Goal: Transaction & Acquisition: Purchase product/service

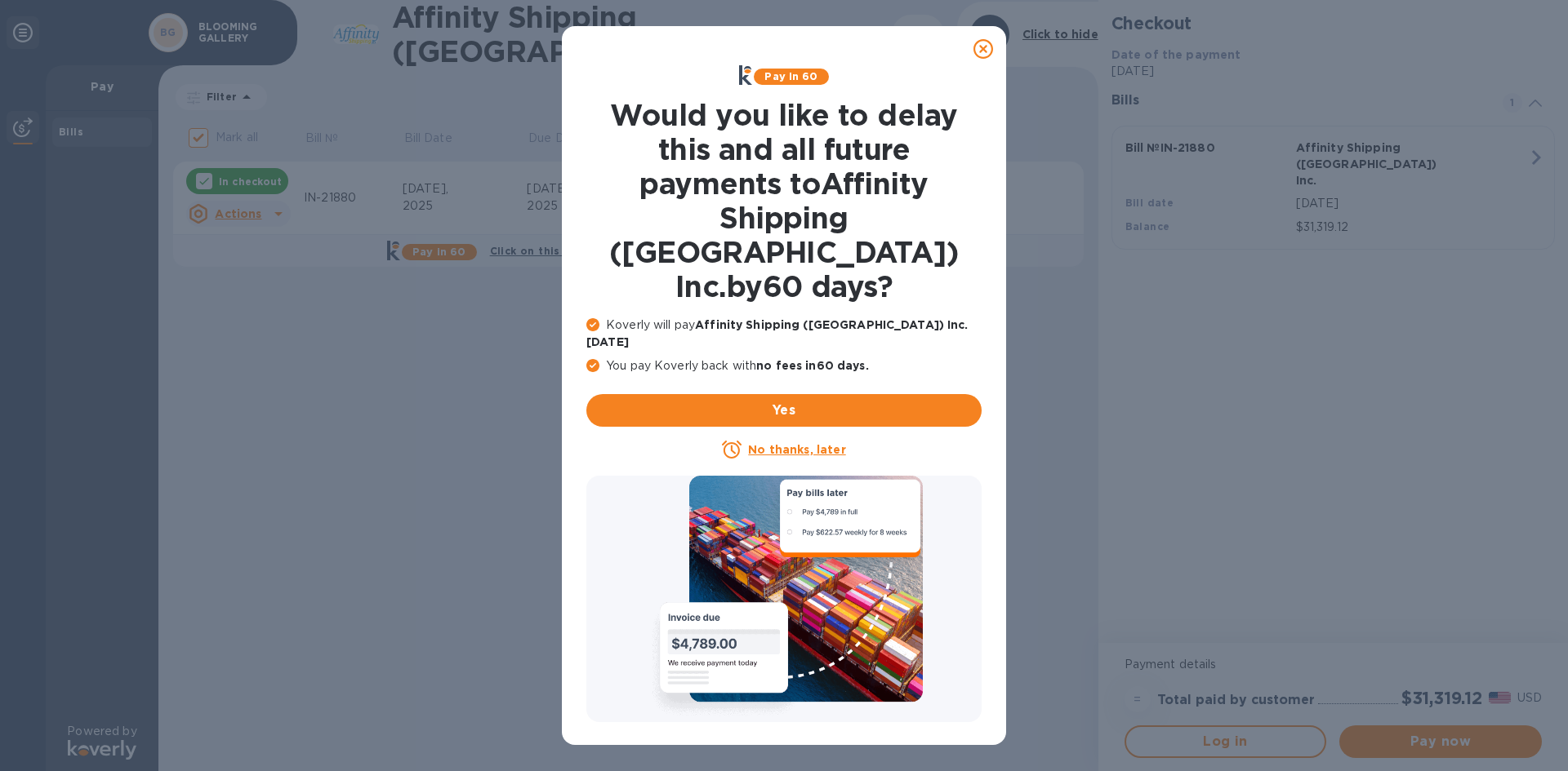
drag, startPoint x: 980, startPoint y: 49, endPoint x: 614, endPoint y: 105, distance: 370.3
click at [980, 49] on icon at bounding box center [982, 48] width 19 height 19
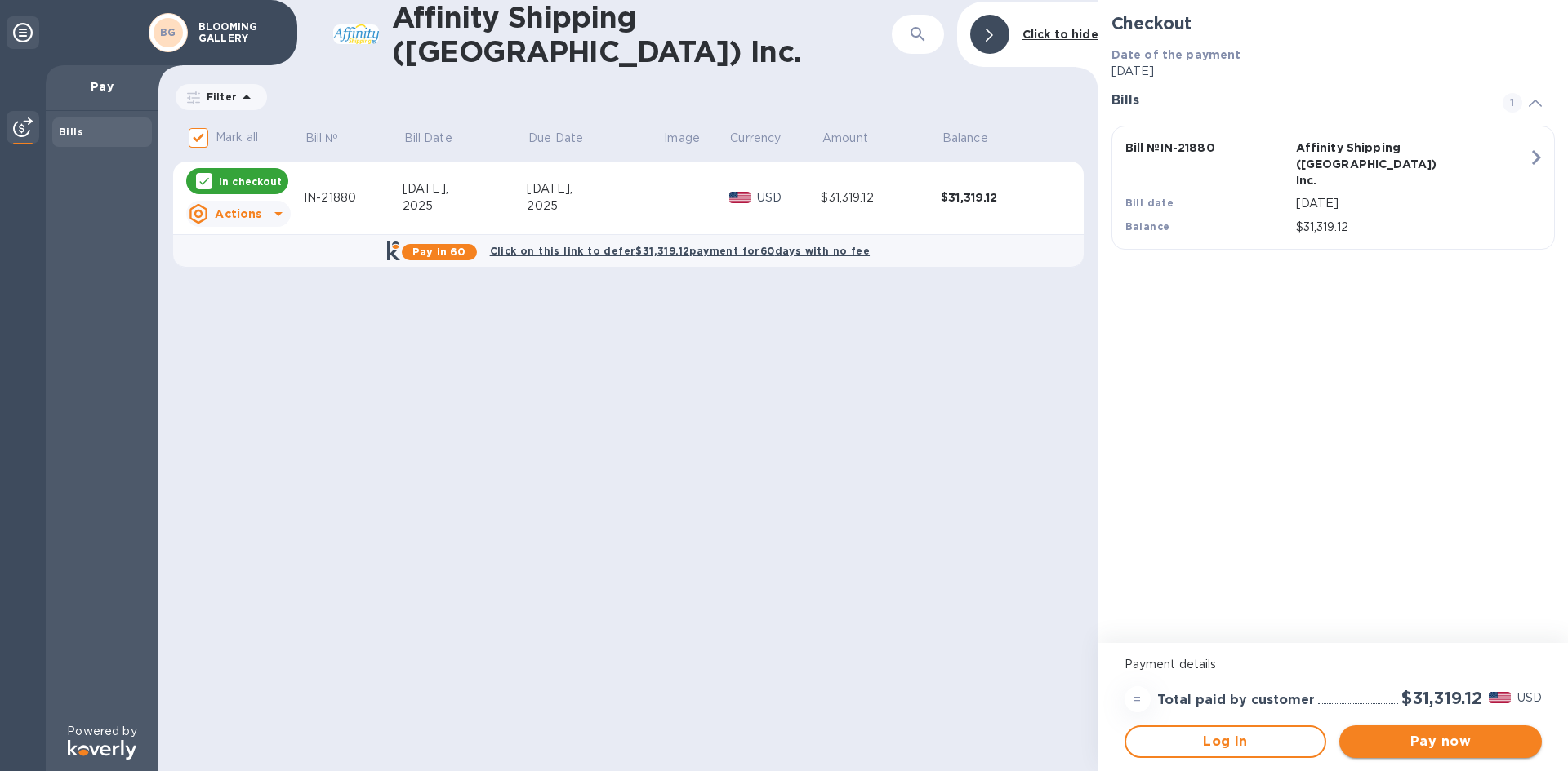
click at [1430, 733] on span "Pay now" at bounding box center [1441, 741] width 176 height 19
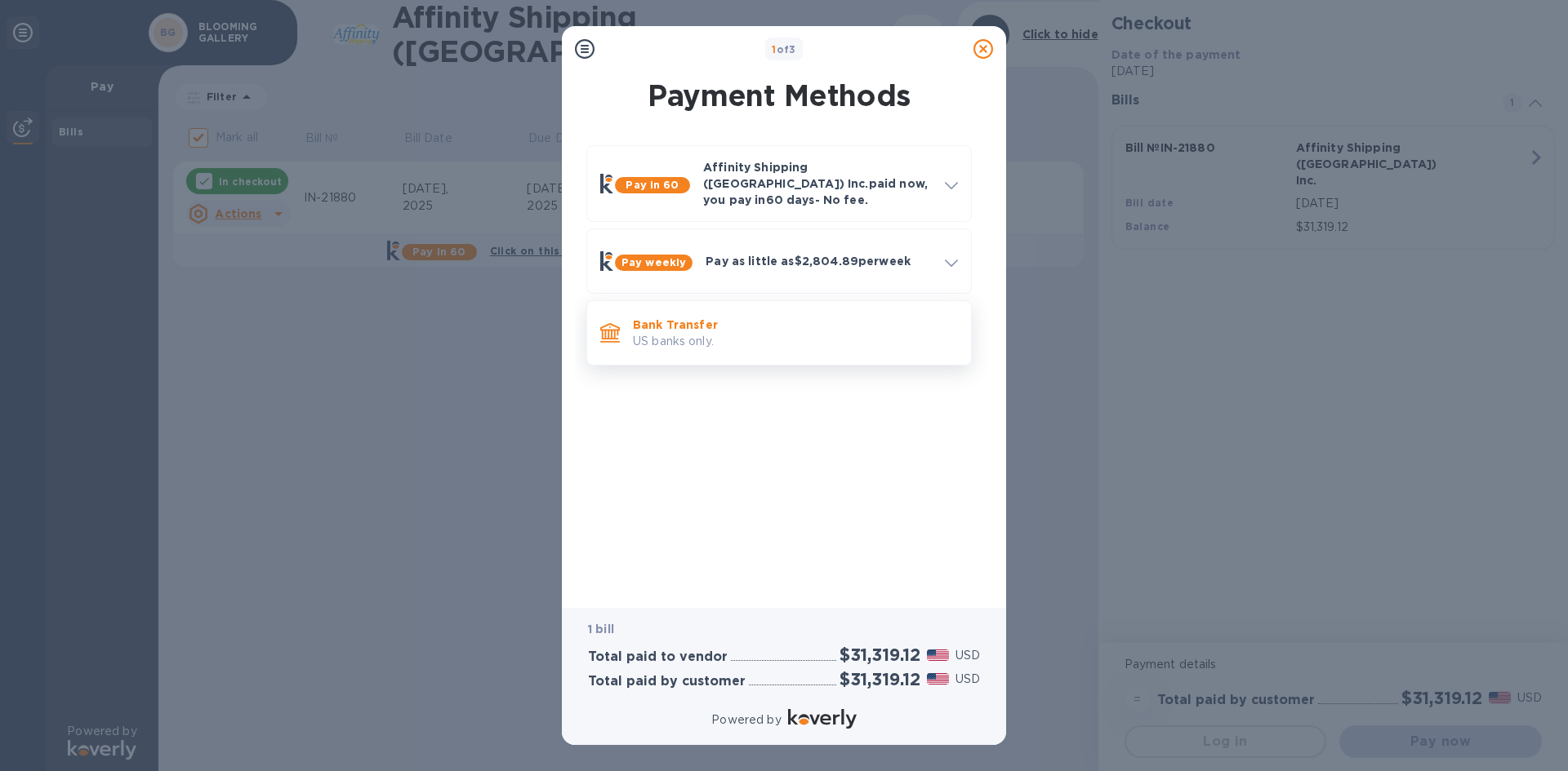
click at [654, 333] on p "US banks only." at bounding box center [796, 341] width 325 height 17
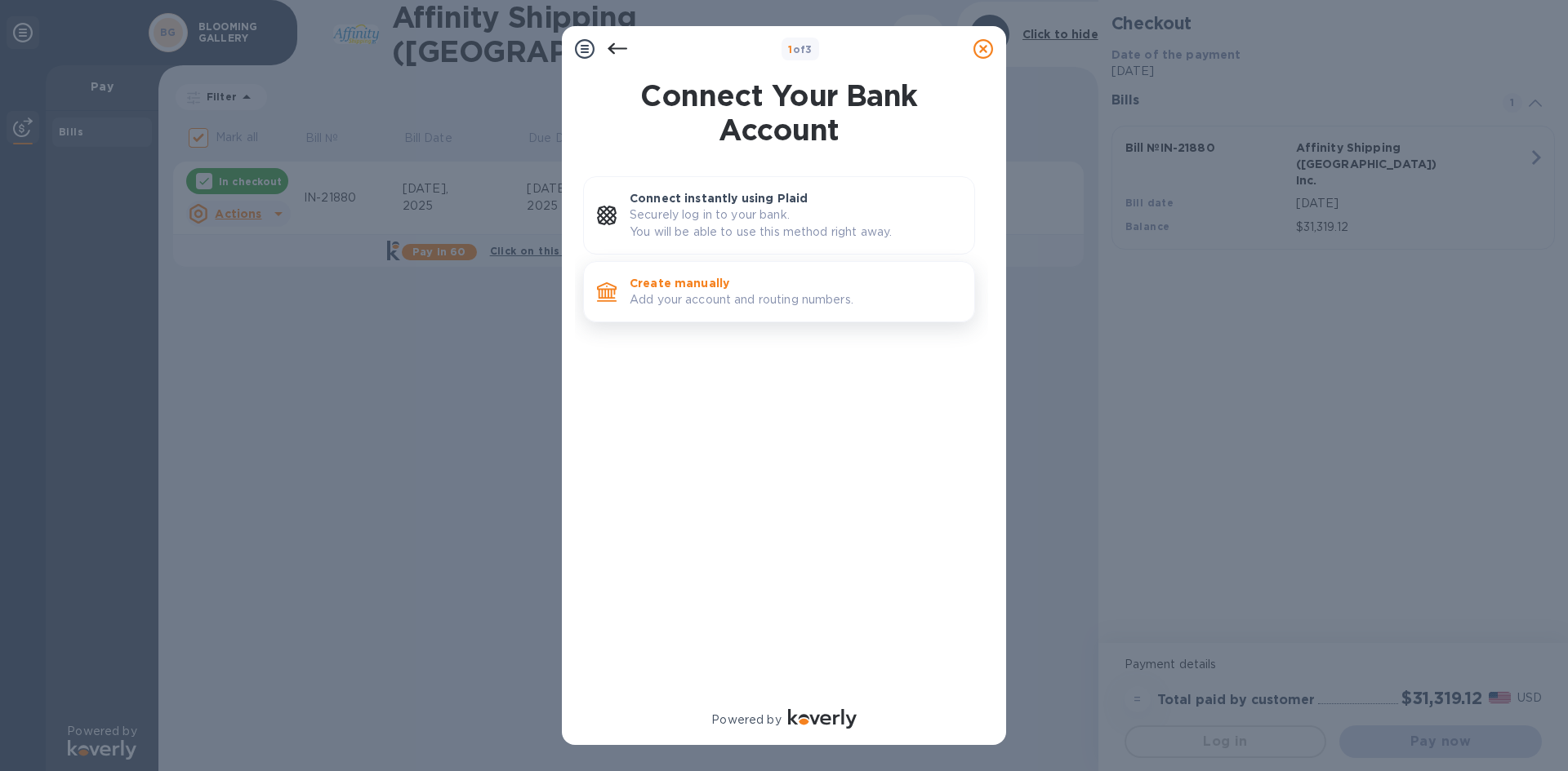
click at [688, 295] on p "Add your account and routing numbers." at bounding box center [795, 300] width 331 height 17
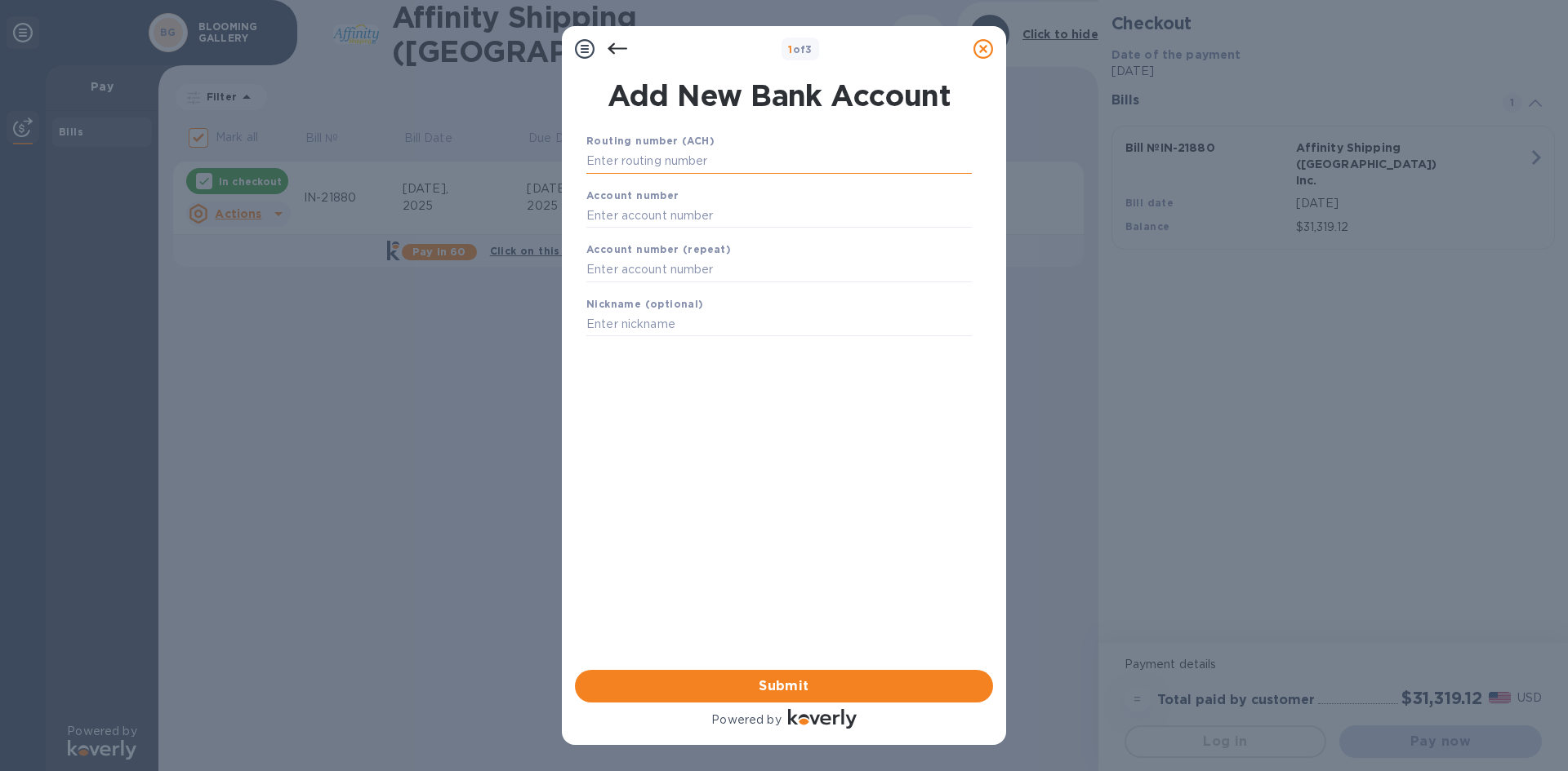
click at [603, 160] on input "text" at bounding box center [779, 161] width 385 height 24
type input "111900659"
click at [596, 223] on div "Account number" at bounding box center [779, 227] width 398 height 55
drag, startPoint x: 608, startPoint y: 230, endPoint x: 597, endPoint y: 232, distance: 11.2
click at [607, 230] on input "text" at bounding box center [779, 236] width 385 height 24
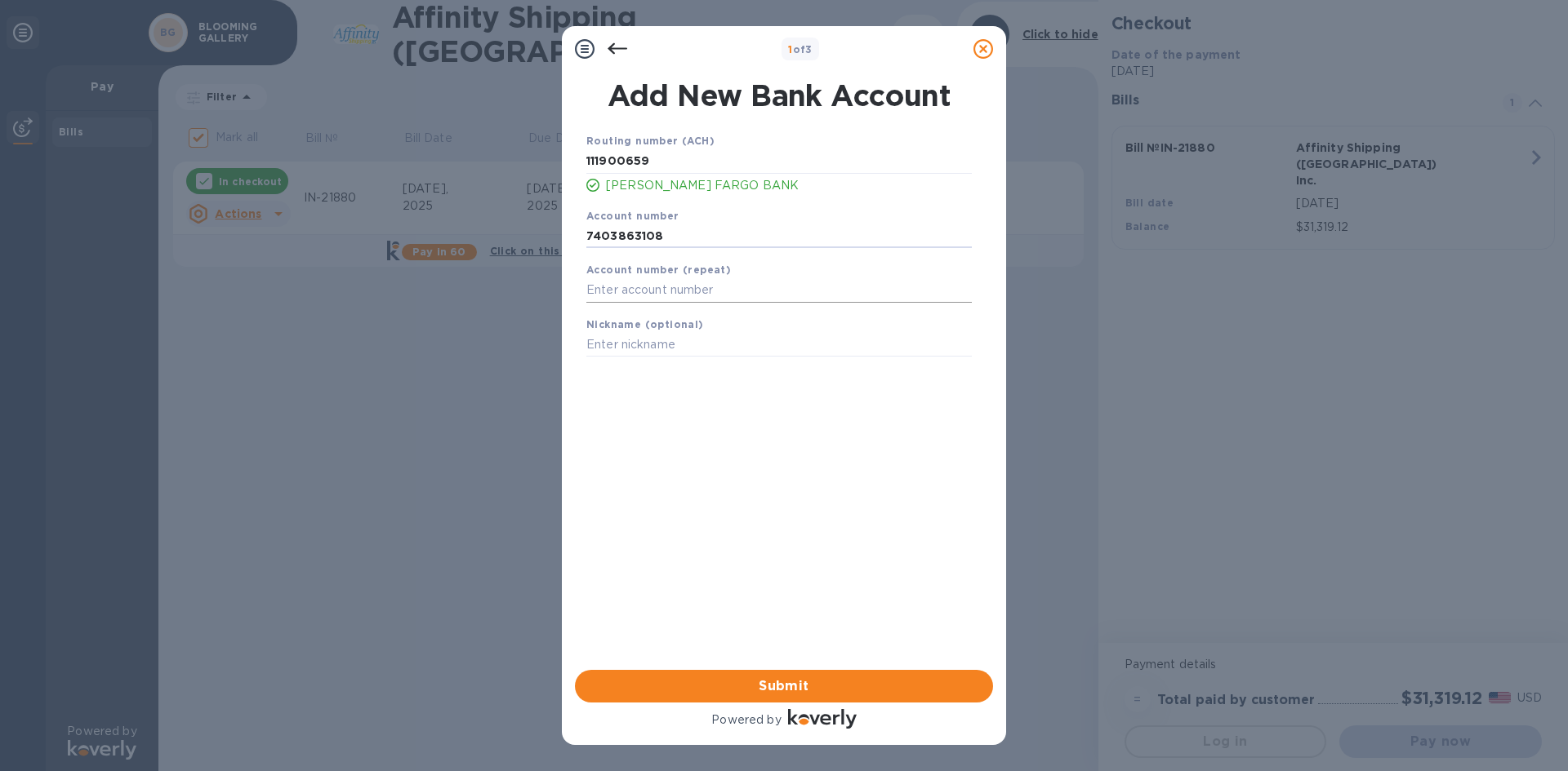
type input "7403863108"
click at [612, 294] on input "text" at bounding box center [779, 290] width 385 height 24
type input "7403863108"
click at [785, 685] on span "Submit" at bounding box center [784, 686] width 392 height 19
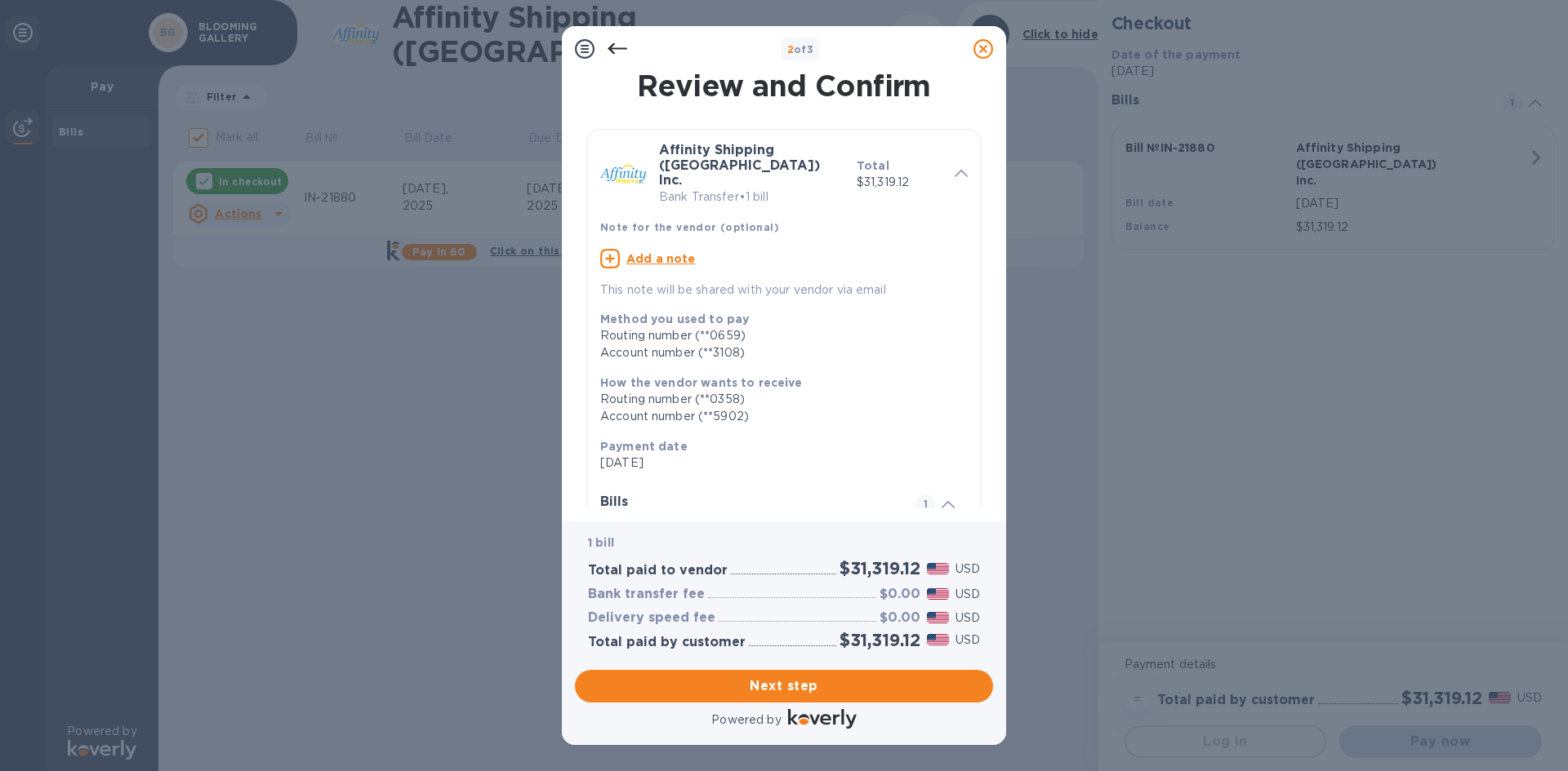
click at [668, 344] on div "Account number (**3108)" at bounding box center [778, 353] width 355 height 17
click at [611, 46] on icon at bounding box center [616, 49] width 19 height 11
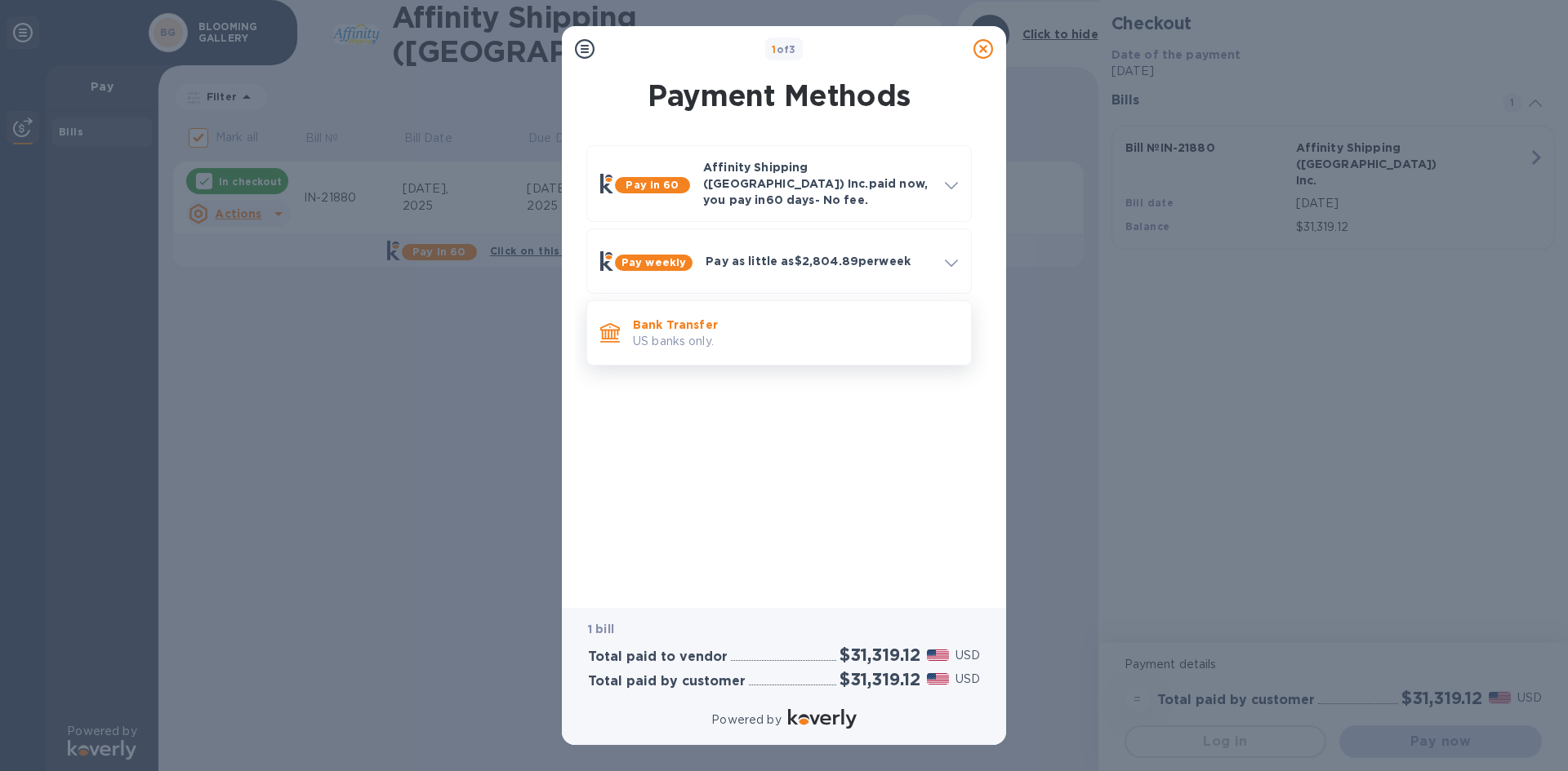
click at [690, 316] on p "Bank Transfer" at bounding box center [796, 325] width 325 height 17
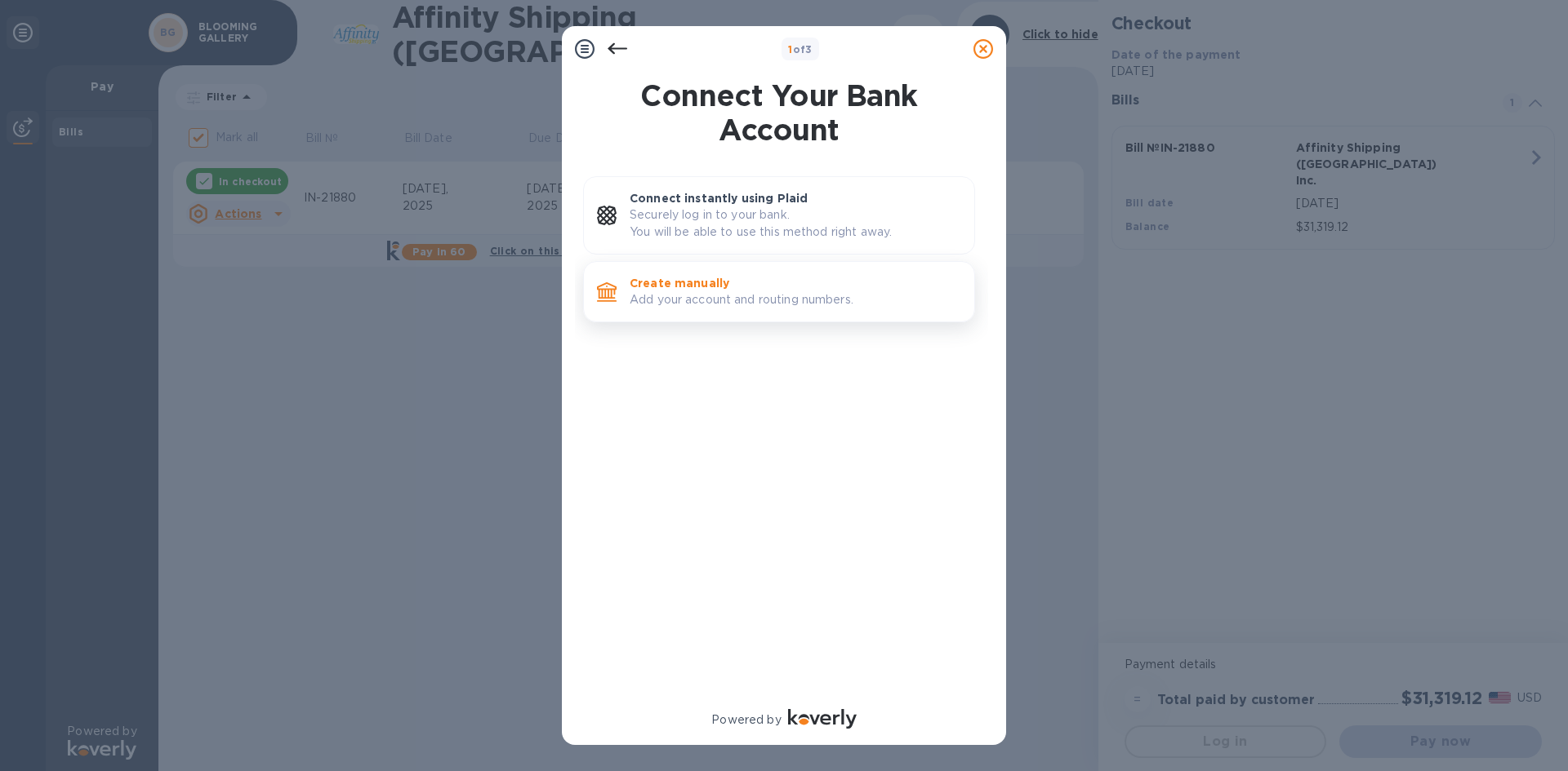
click at [711, 285] on p "Create manually" at bounding box center [795, 283] width 331 height 17
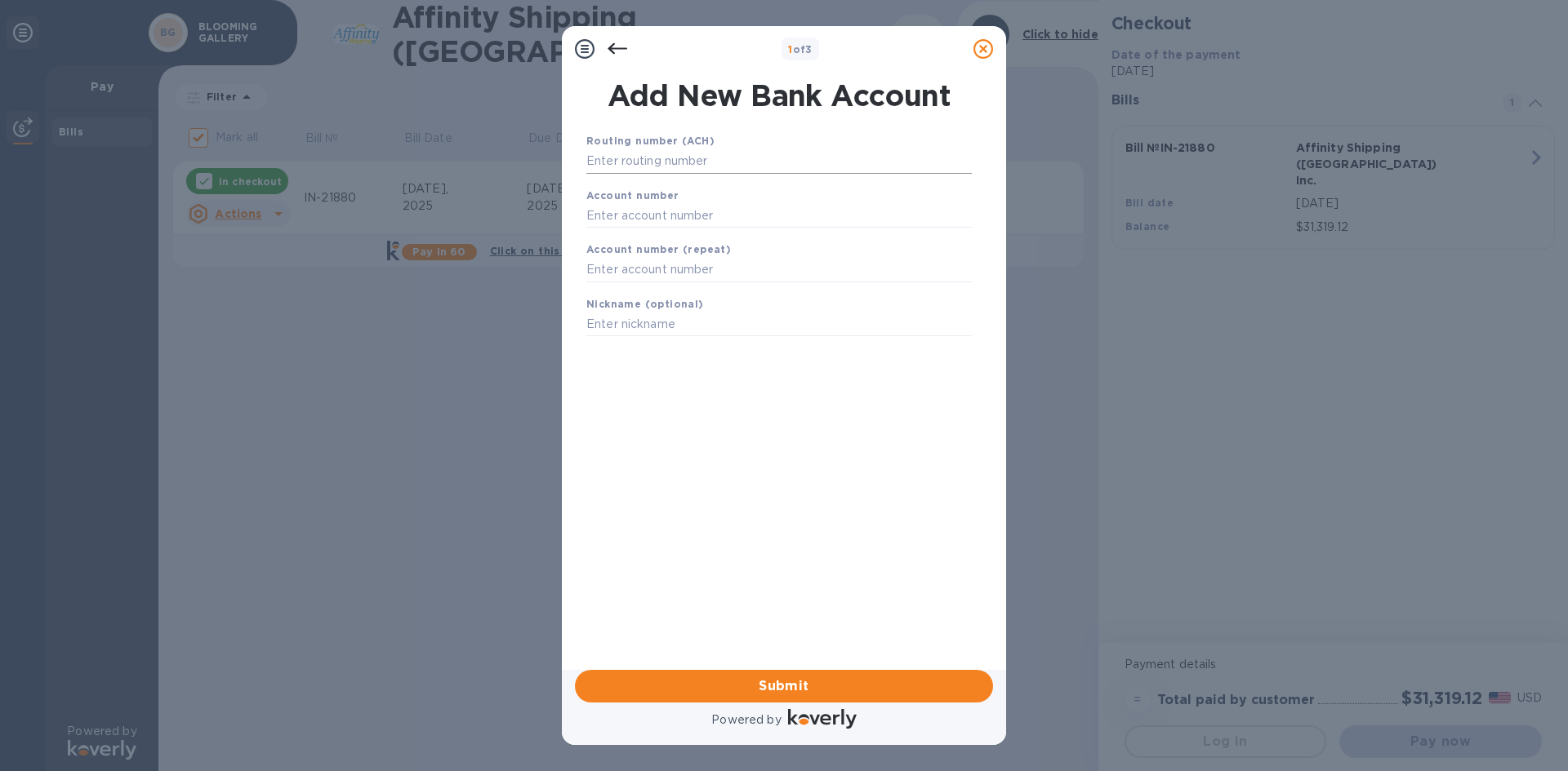
click at [612, 160] on input "text" at bounding box center [779, 161] width 385 height 24
type input "111900659"
click at [698, 233] on input "text" at bounding box center [779, 236] width 385 height 24
type input "7403863108"
click at [667, 289] on input "text" at bounding box center [779, 290] width 385 height 24
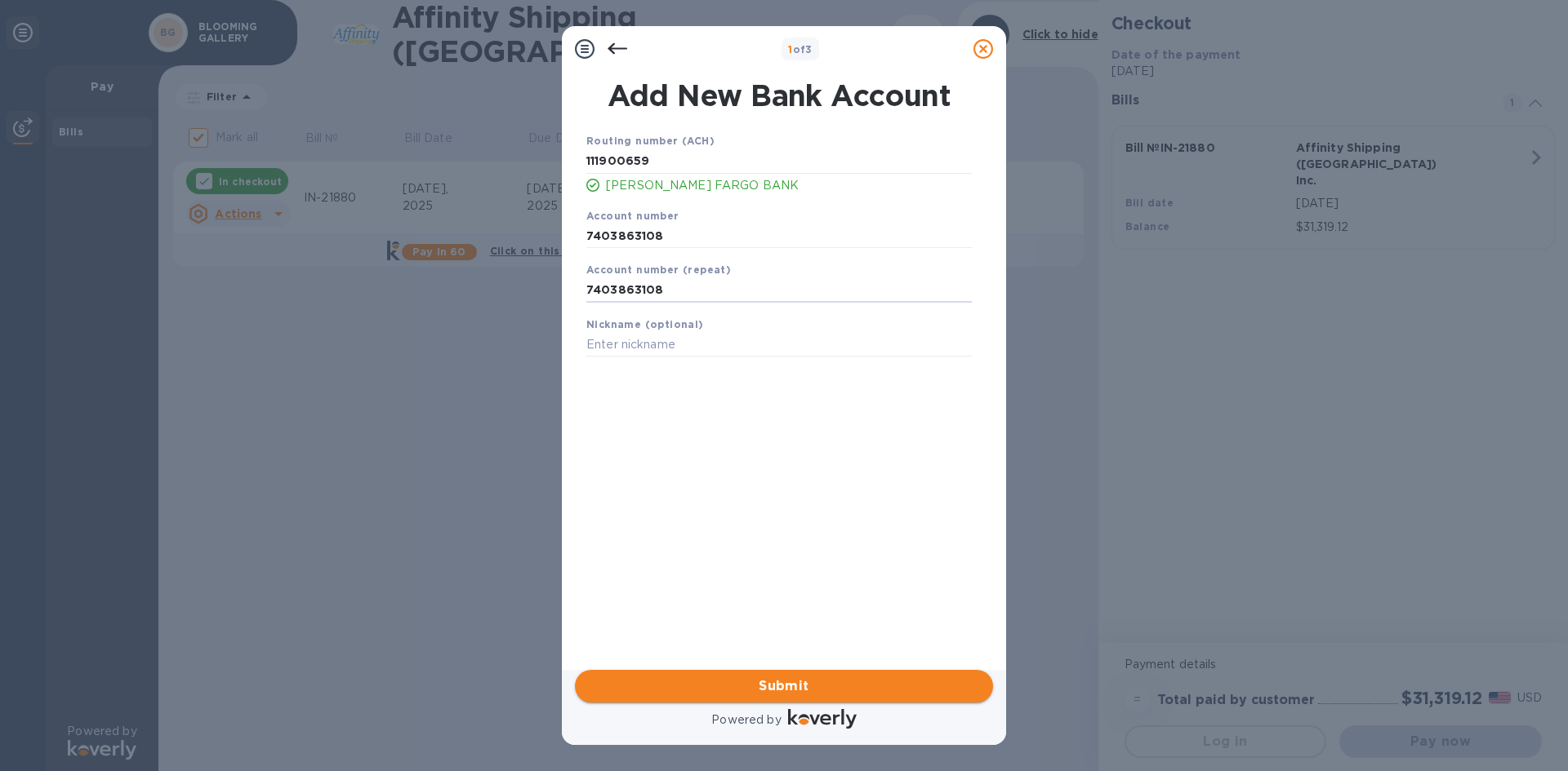
type input "7403863108"
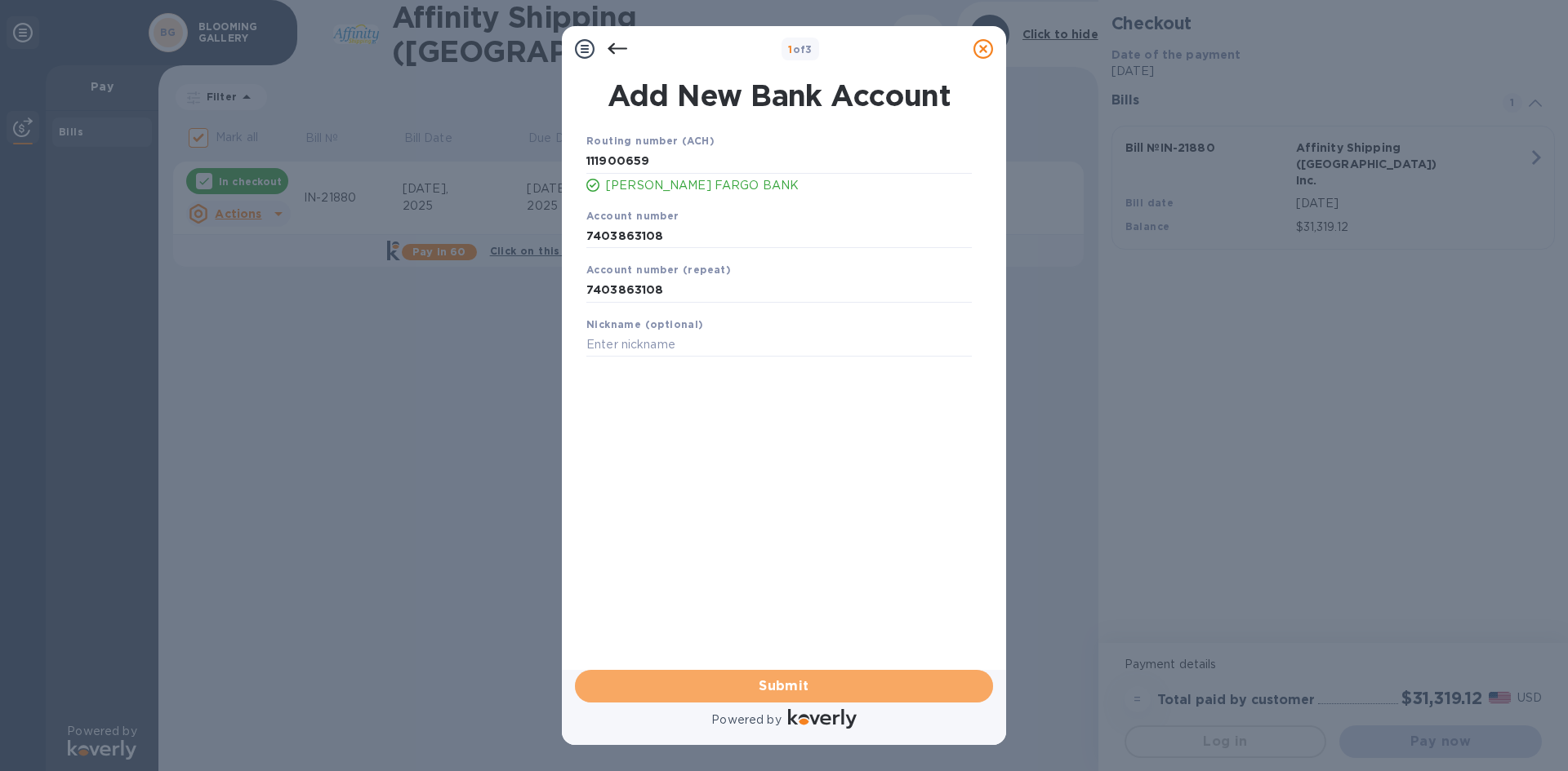
click at [788, 687] on span "Submit" at bounding box center [784, 686] width 392 height 19
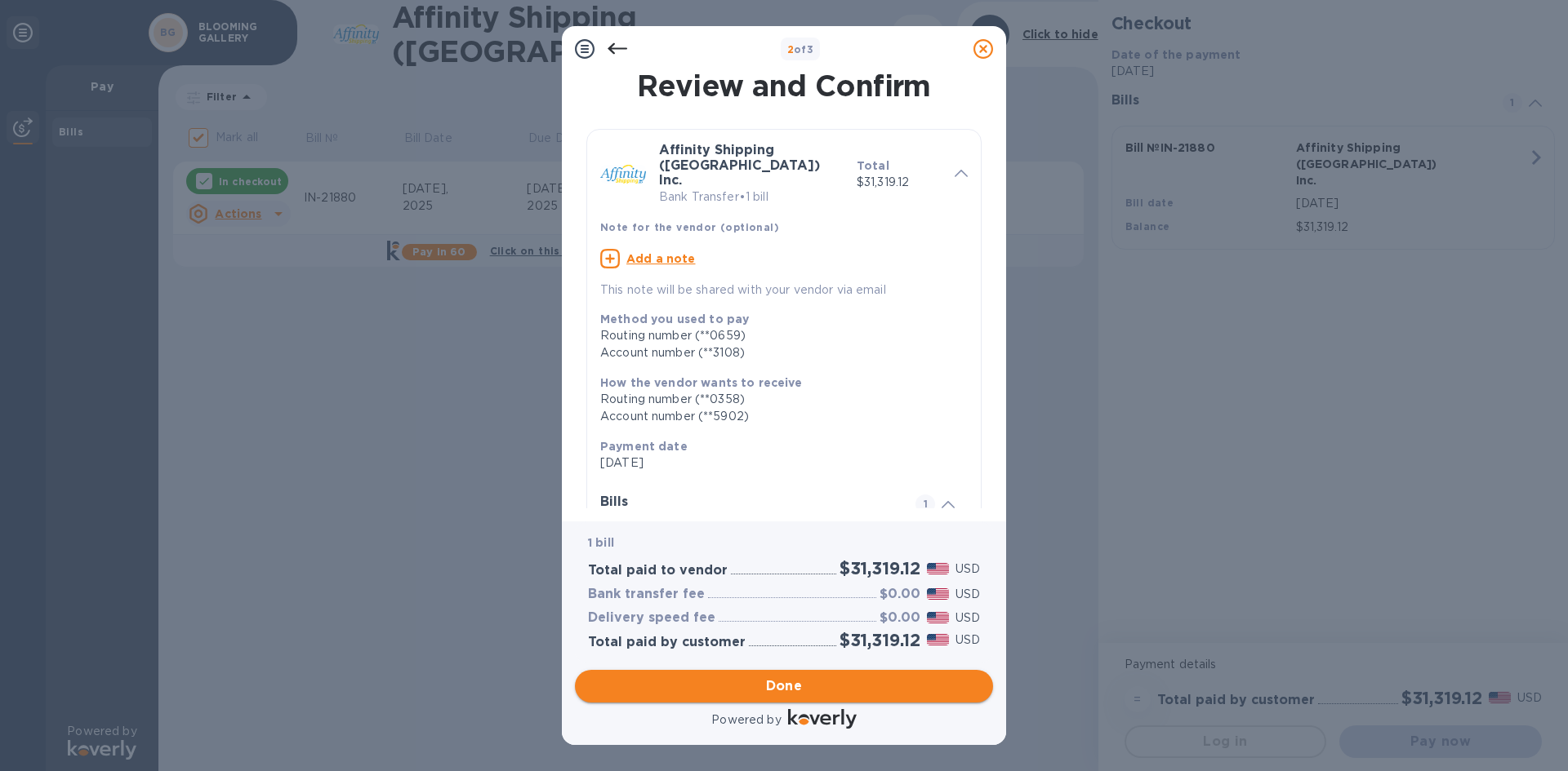
click at [793, 685] on span "Done" at bounding box center [784, 686] width 37 height 19
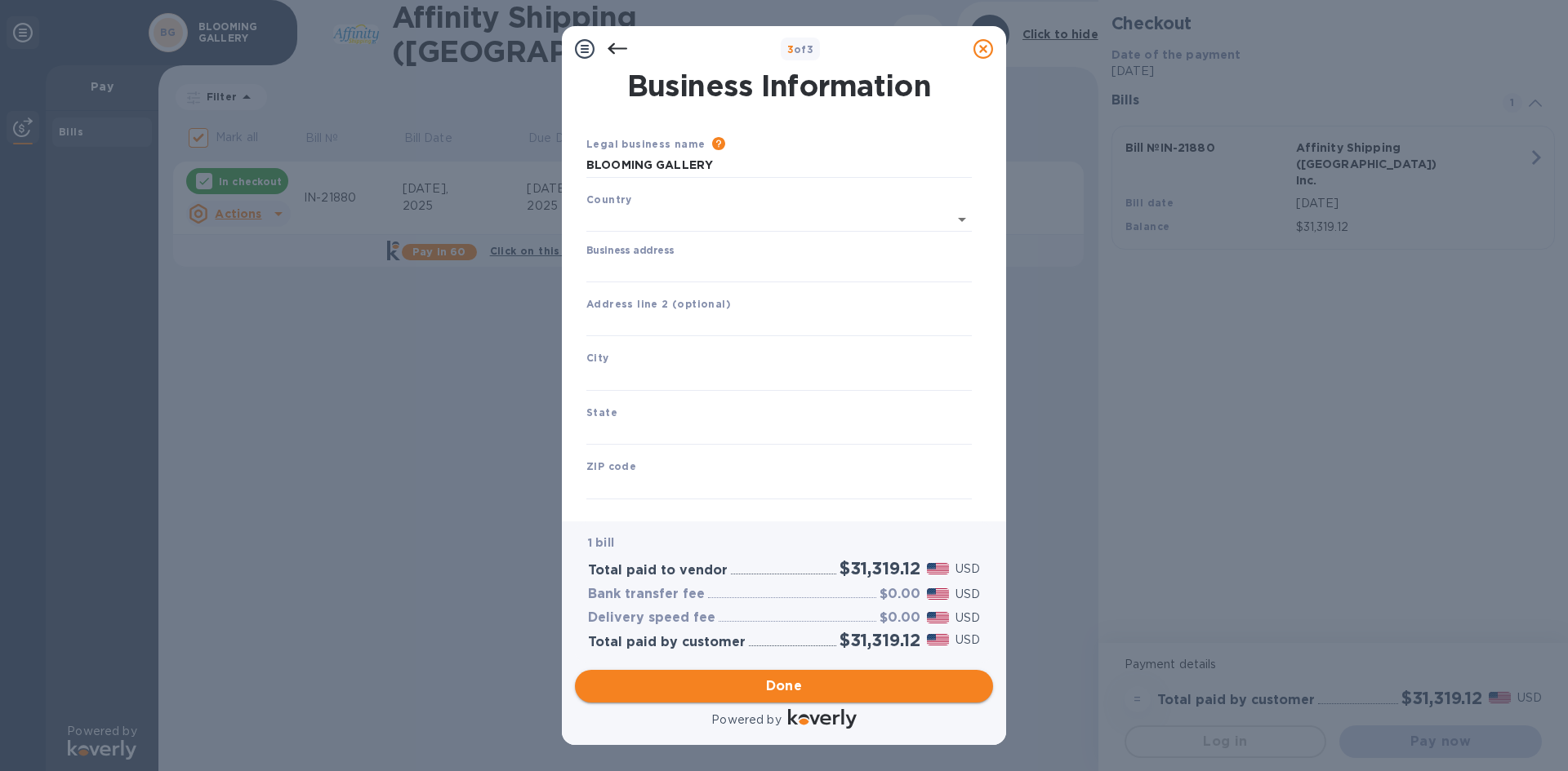
type input "[GEOGRAPHIC_DATA]"
click at [627, 270] on input "Business address" at bounding box center [779, 266] width 385 height 24
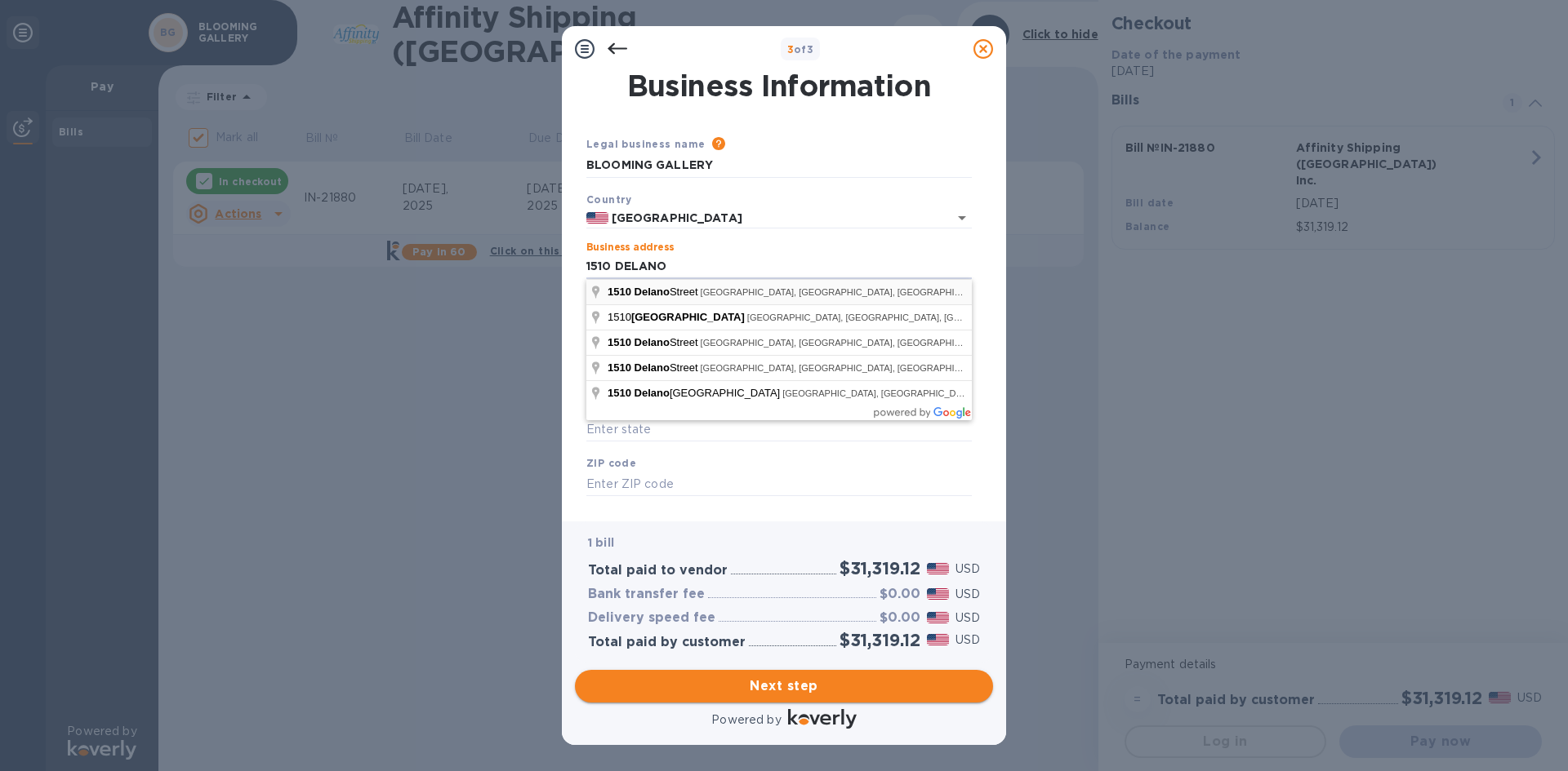
type input "[STREET_ADDRESS]"
type input "[GEOGRAPHIC_DATA]"
type input "77003"
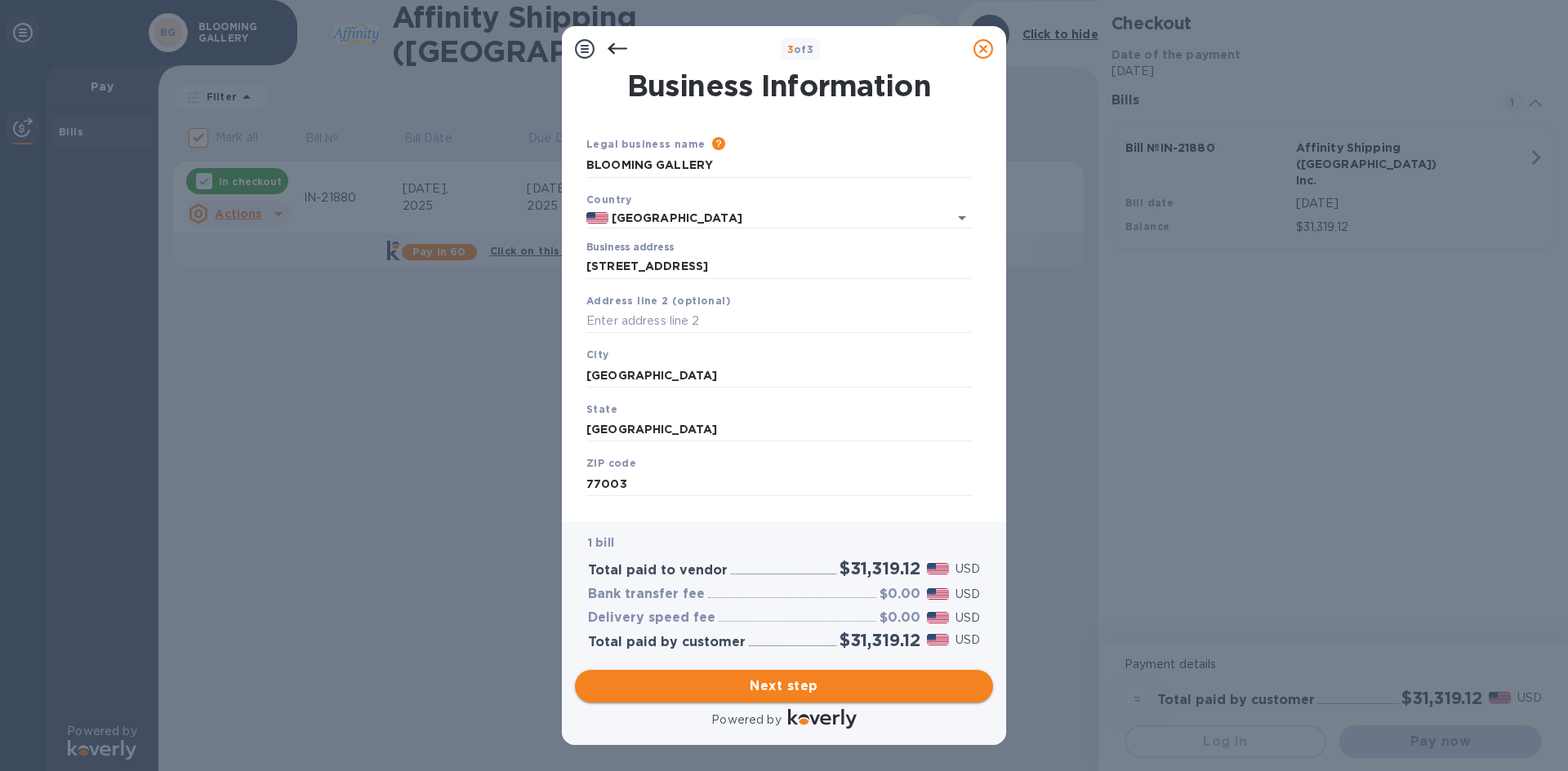
click at [805, 695] on span "Next step" at bounding box center [784, 686] width 392 height 19
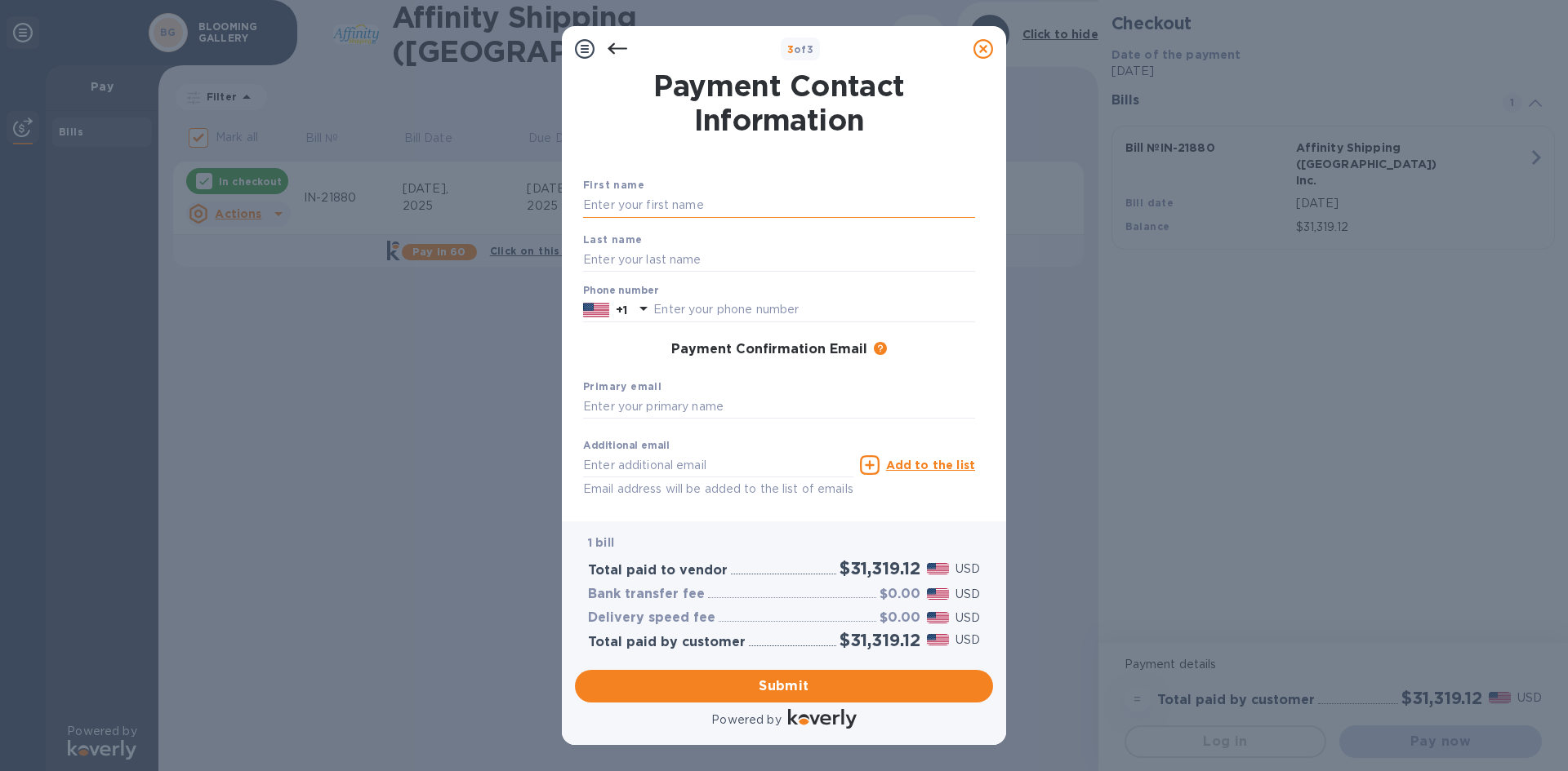
click at [602, 205] on input "text" at bounding box center [779, 205] width 392 height 24
type input "LEHAO"
type input "[PERSON_NAME]"
click at [703, 302] on input "text" at bounding box center [814, 310] width 322 height 24
type input "7133983633"
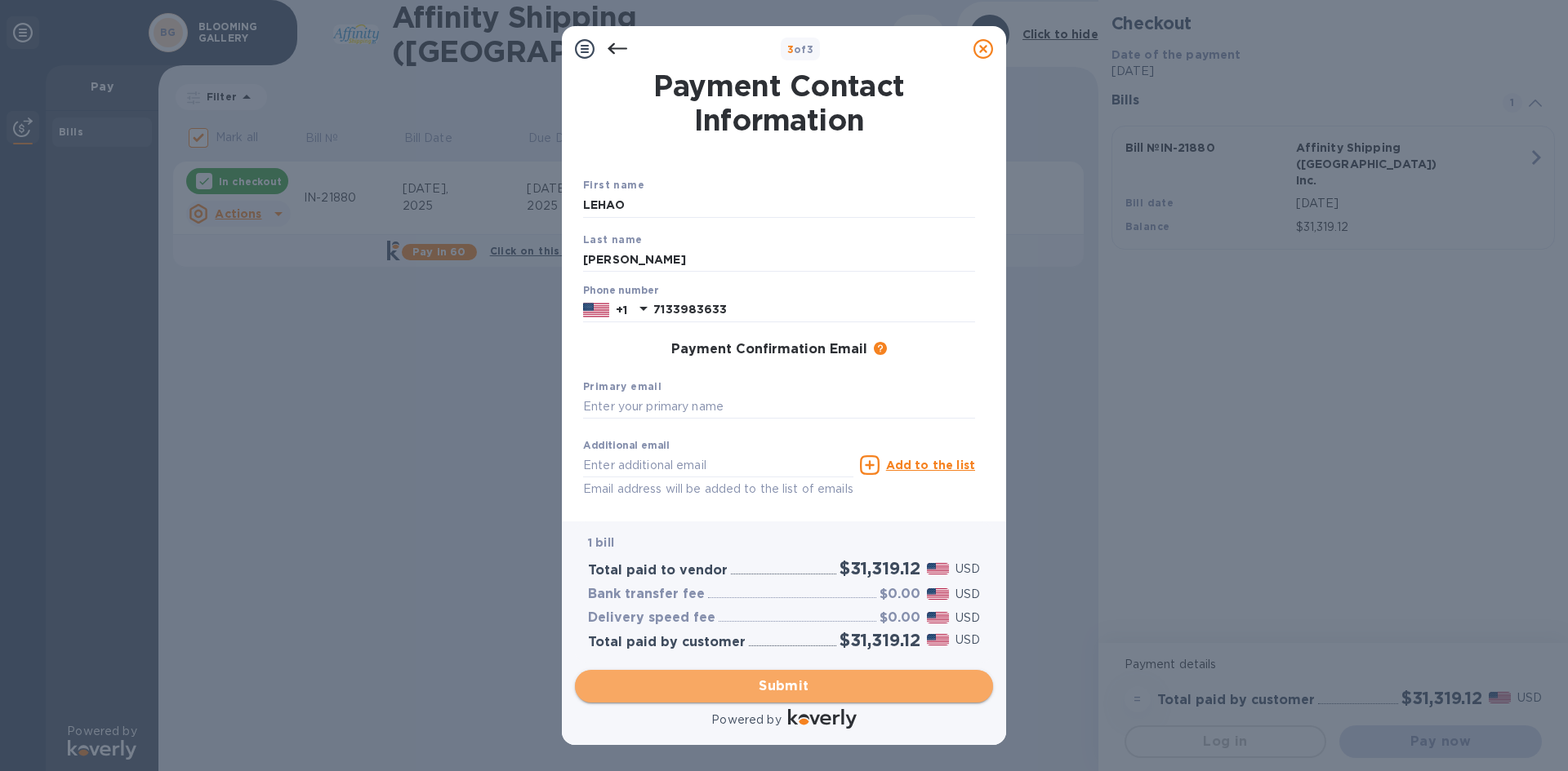
click at [790, 680] on span "Submit" at bounding box center [784, 686] width 392 height 19
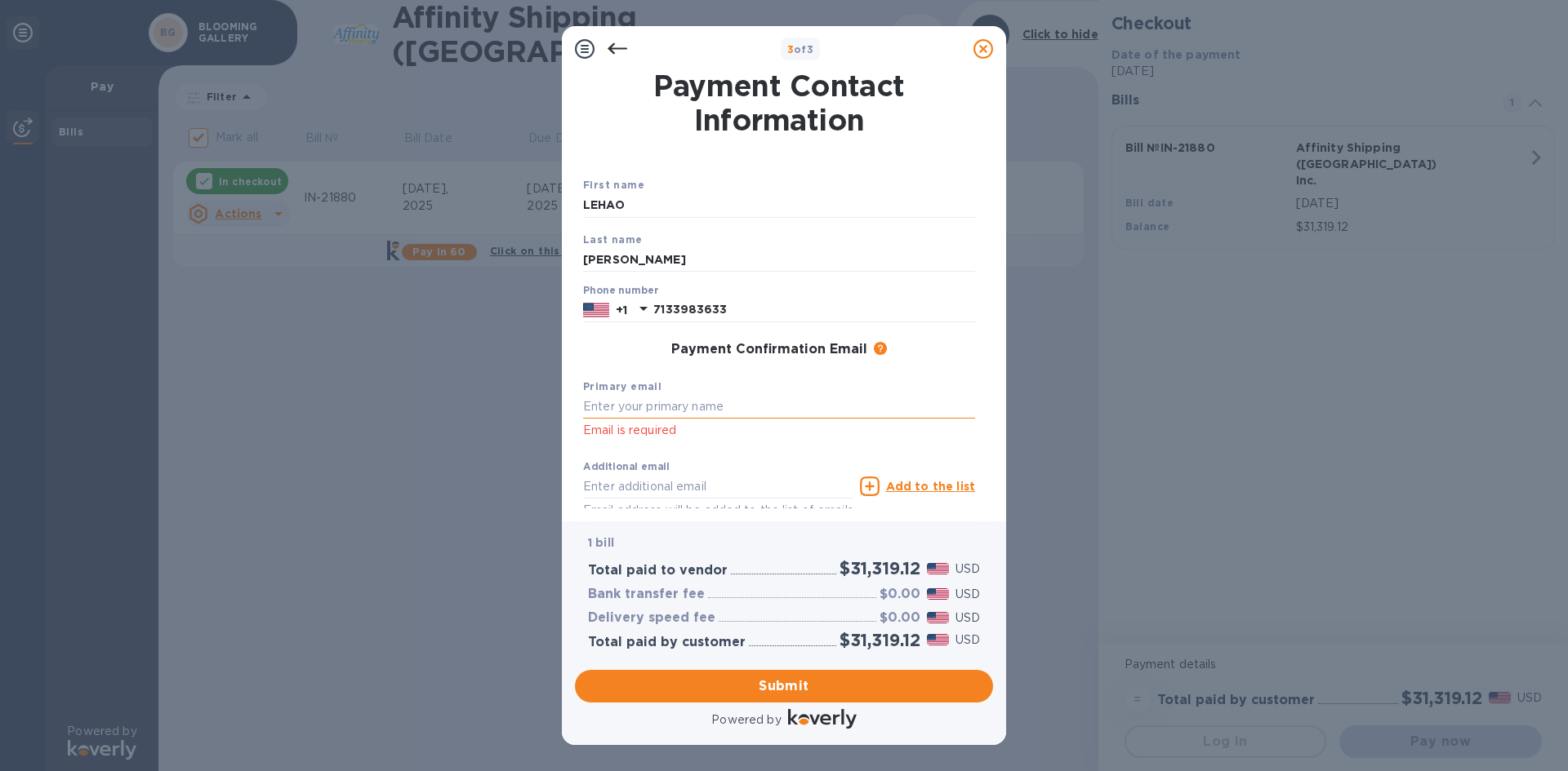
click at [642, 409] on input "text" at bounding box center [779, 407] width 392 height 24
type input "[EMAIL_ADDRESS][DOMAIN_NAME]"
click at [656, 487] on input "text" at bounding box center [718, 486] width 270 height 24
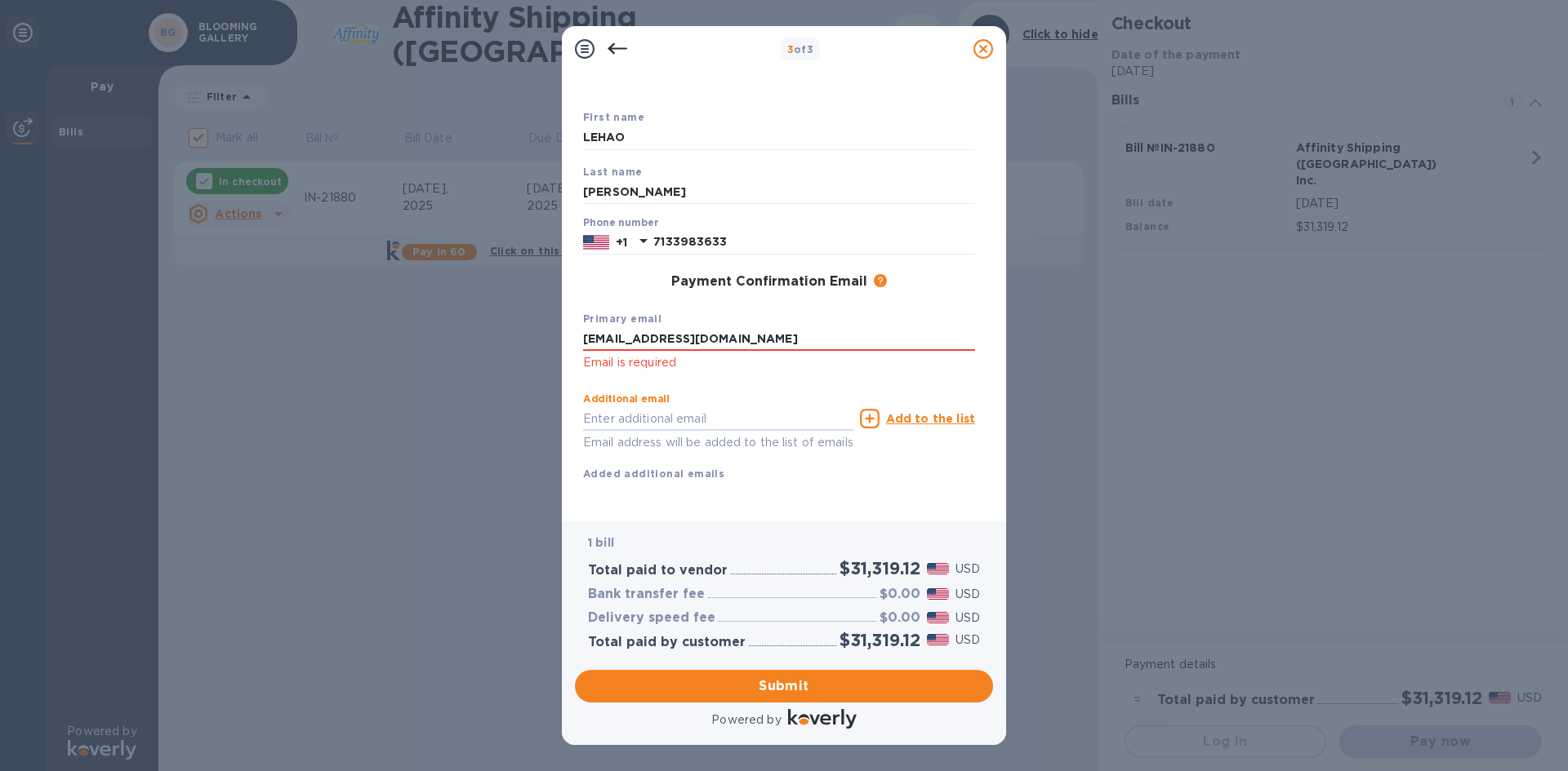
scroll to position [86, 0]
click at [797, 684] on span "Submit" at bounding box center [784, 686] width 392 height 19
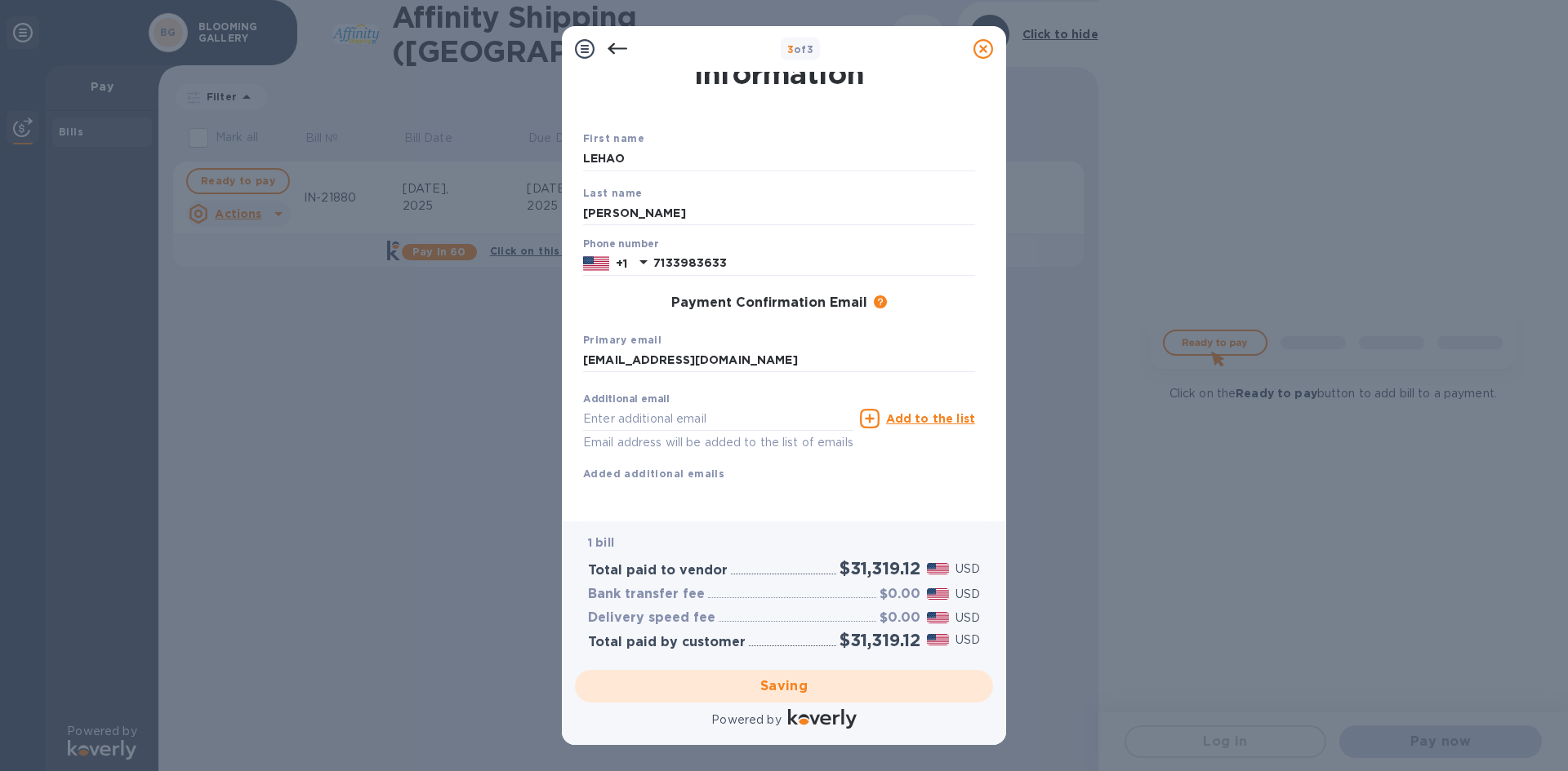
checkbox input "false"
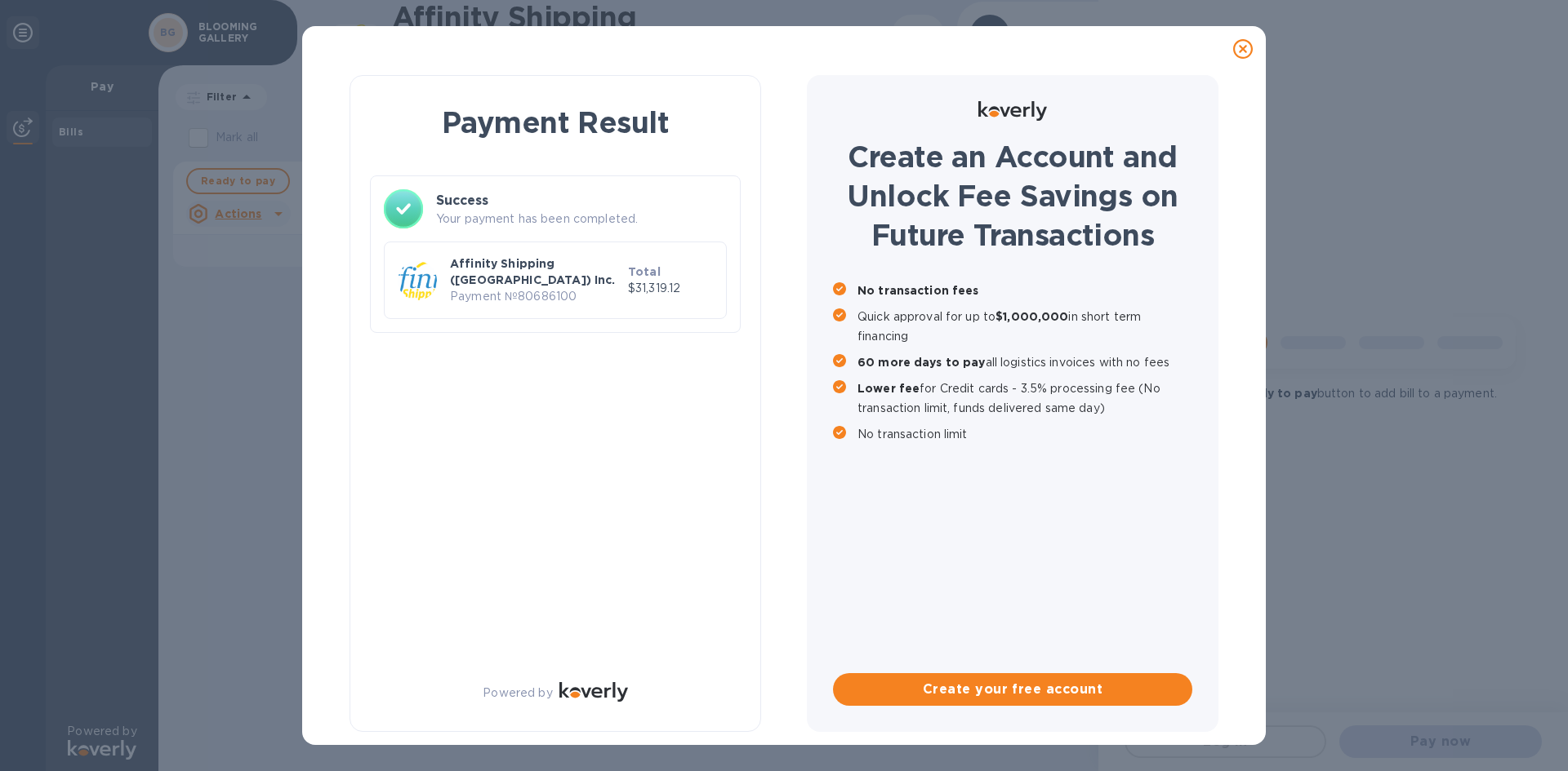
scroll to position [0, 0]
